Goal: Entertainment & Leisure: Consume media (video, audio)

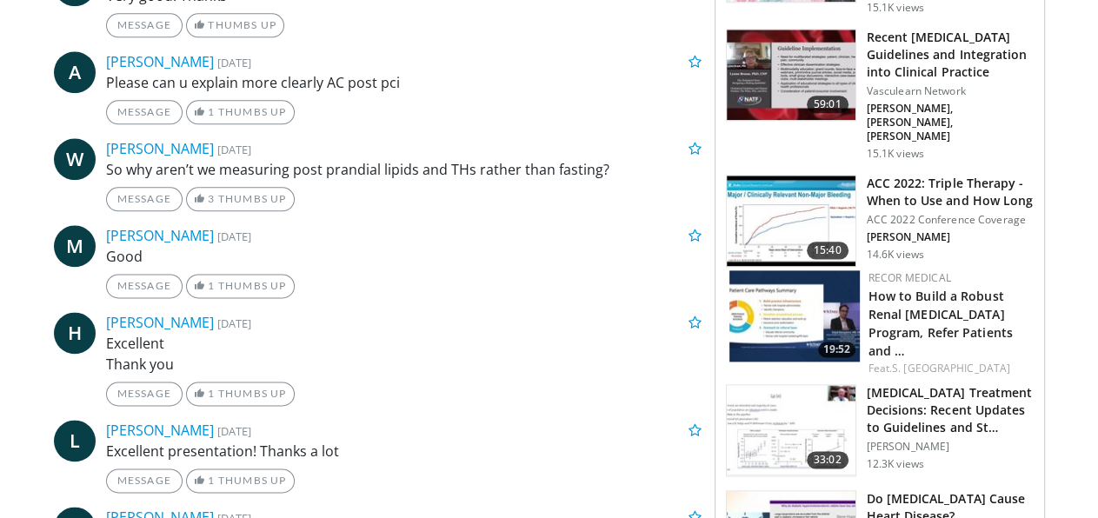
scroll to position [1802, 0]
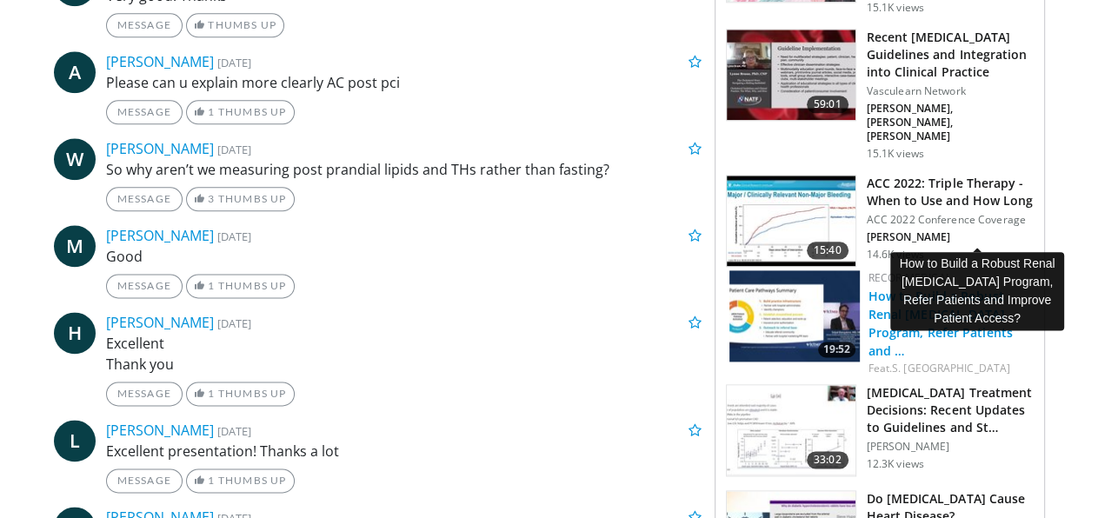
click at [962, 288] on link "How to Build a Robust Renal [MEDICAL_DATA] Program, Refer Patients and …" at bounding box center [940, 323] width 144 height 71
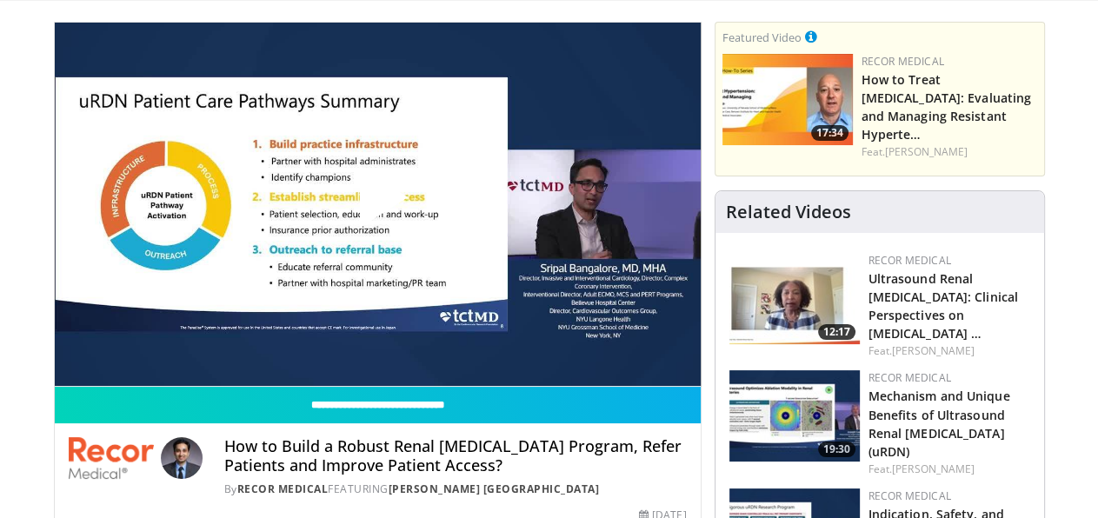
scroll to position [112, 0]
click at [377, 204] on span "Video Player" at bounding box center [377, 204] width 0 height 0
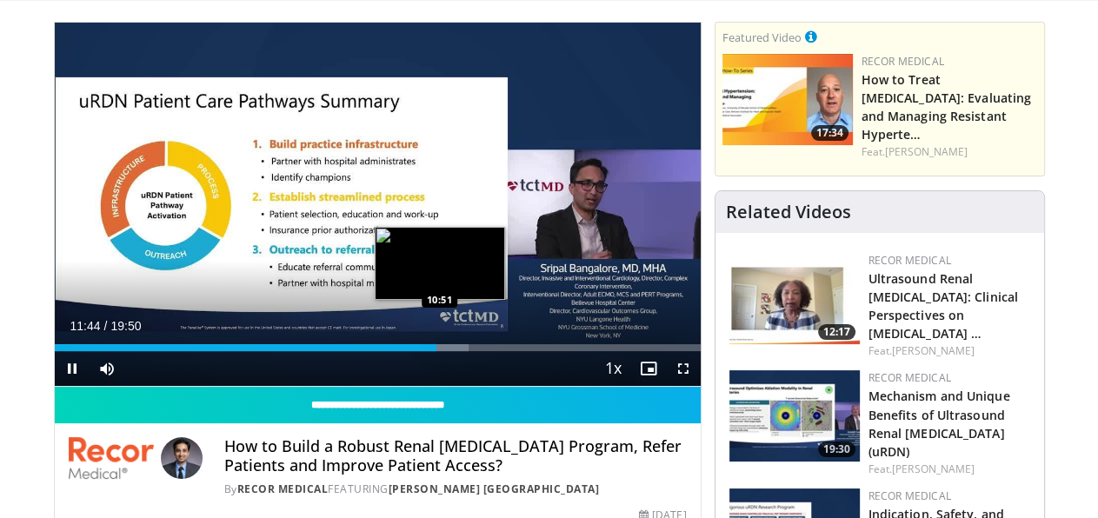
click at [395, 351] on div "11:44" at bounding box center [246, 347] width 382 height 7
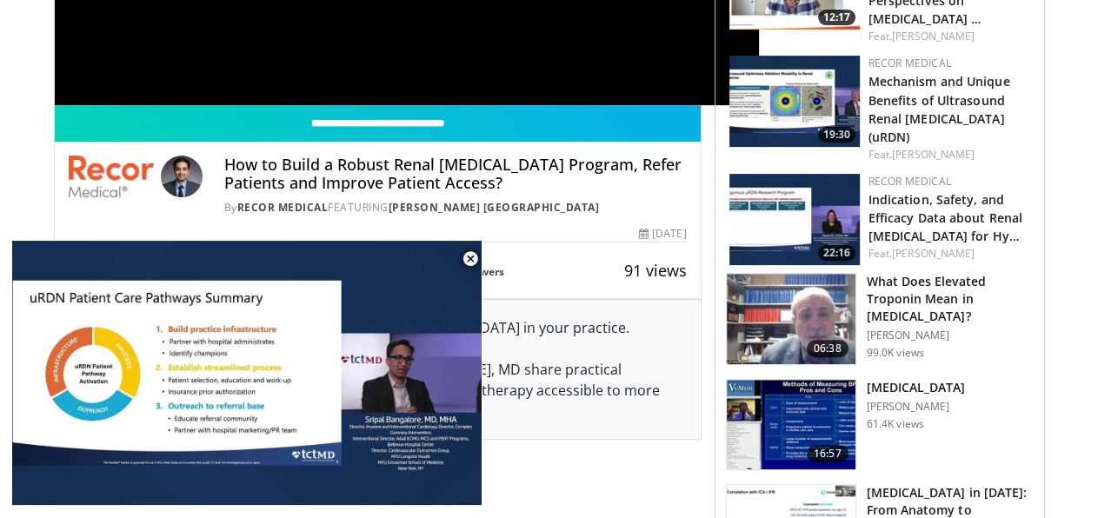
scroll to position [429, 0]
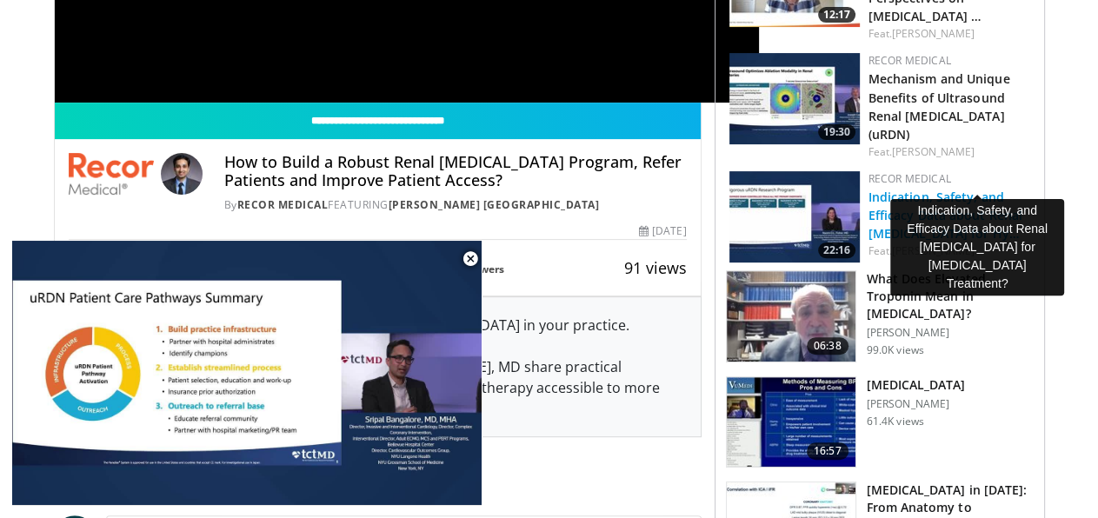
click at [960, 189] on link "Indication, Safety, and Efficacy Data about Renal Denervation for Hy…" at bounding box center [945, 215] width 155 height 53
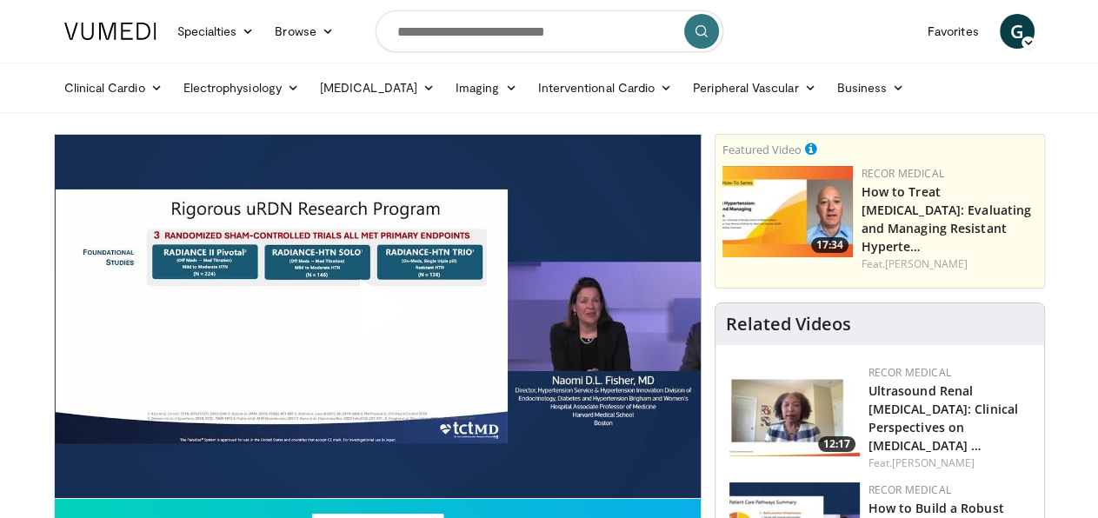
click at [377, 316] on span "Video Player" at bounding box center [377, 316] width 0 height 0
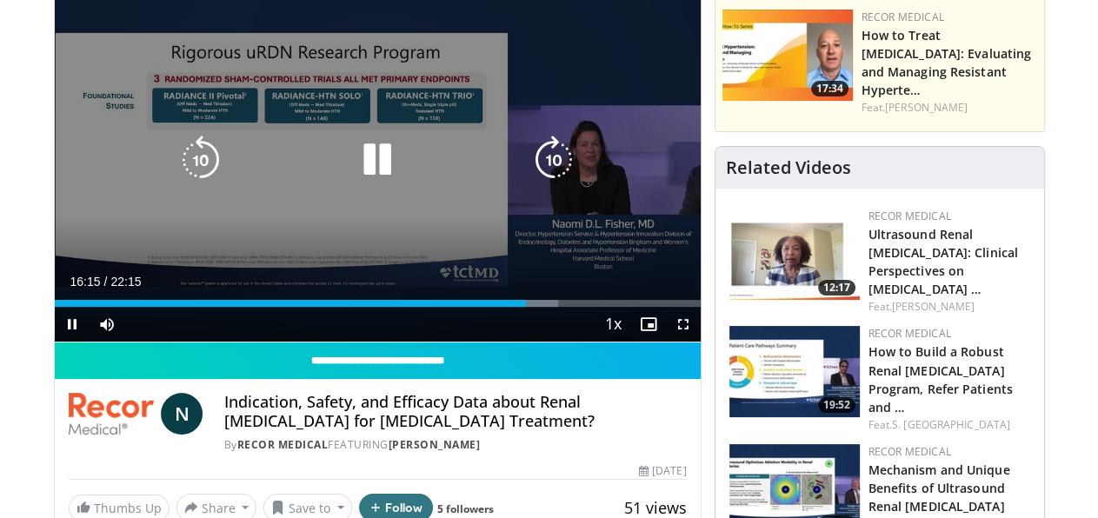
scroll to position [156, 0]
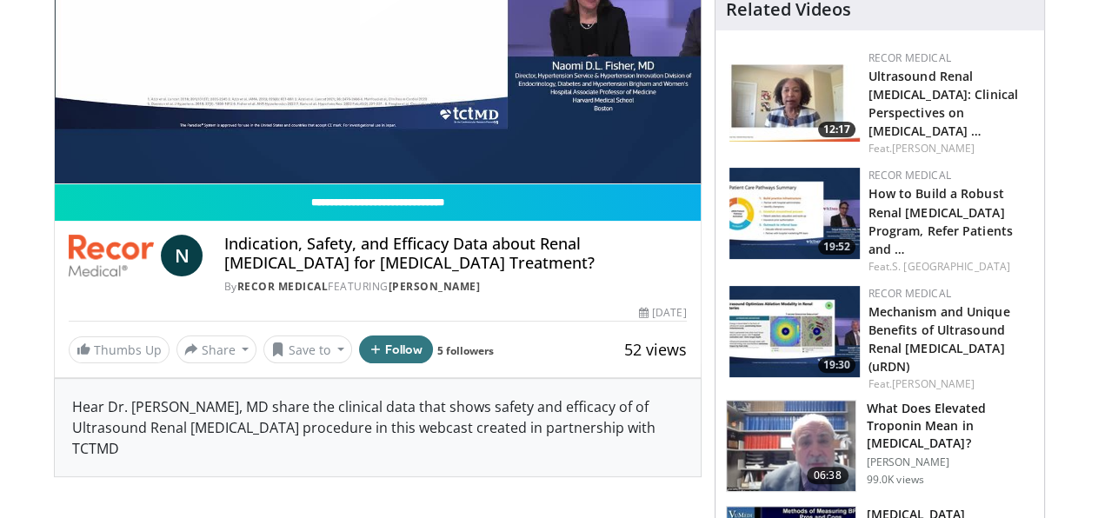
scroll to position [314, 0]
